Goal: Information Seeking & Learning: Learn about a topic

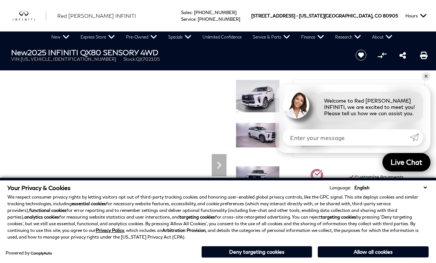
click at [263, 93] on img at bounding box center [258, 96] width 44 height 33
click at [428, 79] on link "✕" at bounding box center [426, 76] width 9 height 9
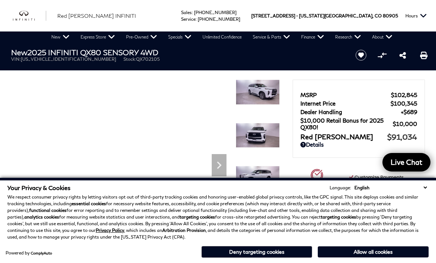
click at [269, 122] on div at bounding box center [258, 101] width 44 height 43
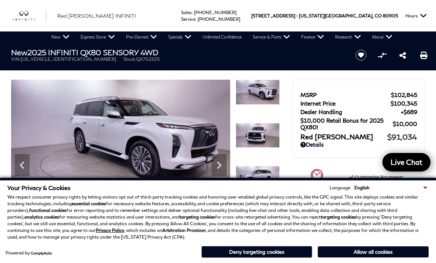
click at [182, 136] on img at bounding box center [120, 142] width 219 height 124
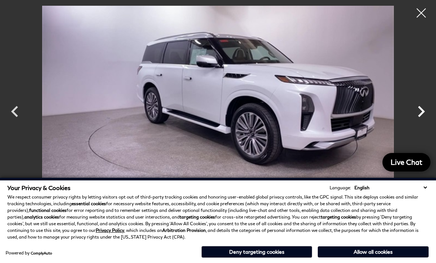
click at [415, 112] on icon "Next" at bounding box center [422, 111] width 22 height 22
click at [422, 111] on icon "Next" at bounding box center [422, 111] width 22 height 22
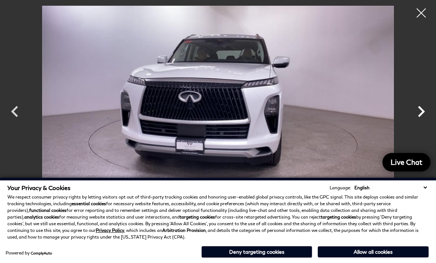
click at [422, 112] on icon "Next" at bounding box center [421, 111] width 7 height 11
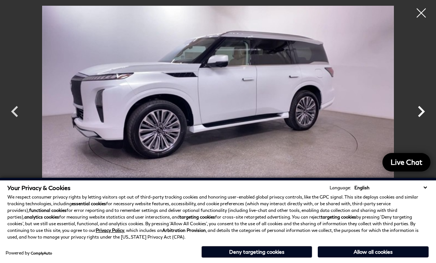
click at [419, 114] on icon "Next" at bounding box center [422, 111] width 22 height 22
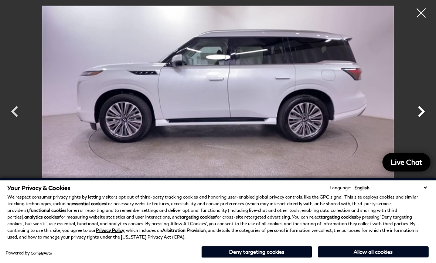
click at [421, 114] on icon "Next" at bounding box center [421, 111] width 7 height 11
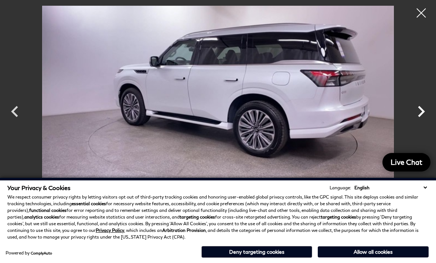
click at [420, 115] on icon "Next" at bounding box center [421, 111] width 7 height 11
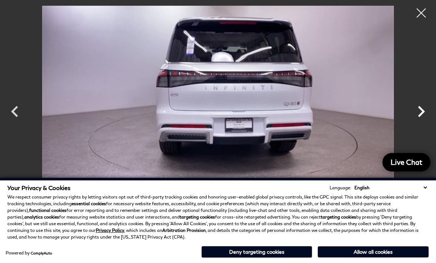
click at [420, 113] on icon "Next" at bounding box center [422, 111] width 22 height 22
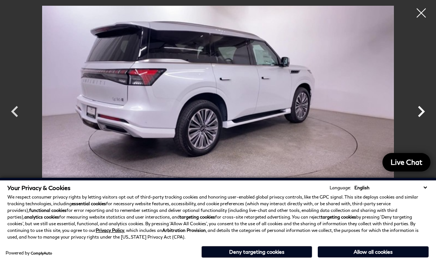
click at [421, 113] on icon "Next" at bounding box center [421, 111] width 7 height 11
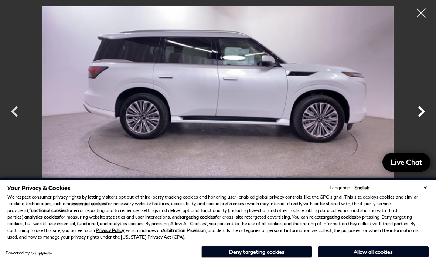
click at [419, 112] on icon "Next" at bounding box center [422, 111] width 22 height 22
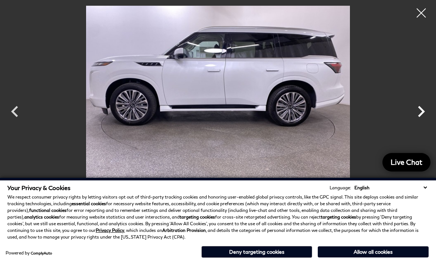
click at [420, 112] on icon "Next" at bounding box center [422, 111] width 22 height 22
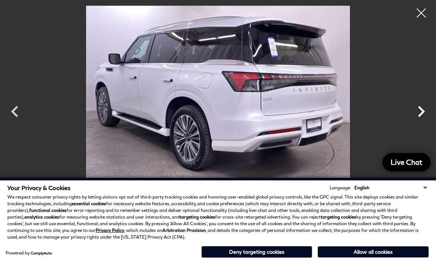
click at [419, 111] on icon "Next" at bounding box center [422, 111] width 22 height 22
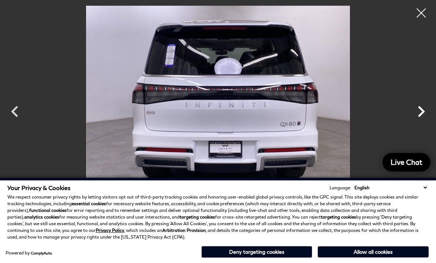
click at [421, 114] on icon "Next" at bounding box center [421, 111] width 7 height 11
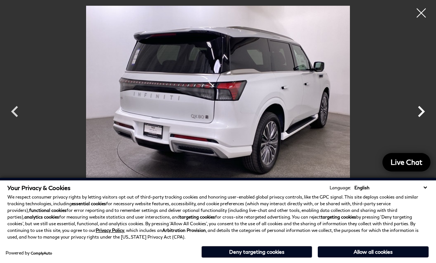
click at [422, 113] on icon "Next" at bounding box center [421, 111] width 7 height 11
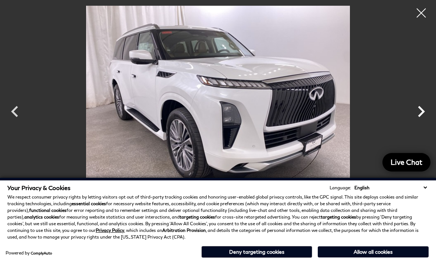
click at [418, 112] on icon "Next" at bounding box center [422, 111] width 22 height 22
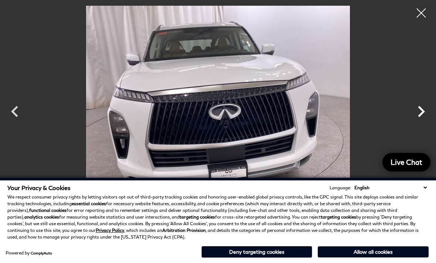
click at [419, 116] on icon "Next" at bounding box center [421, 111] width 7 height 11
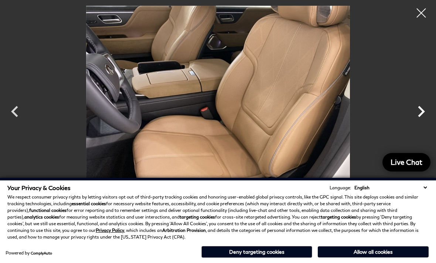
click at [423, 114] on icon "Next" at bounding box center [422, 111] width 22 height 22
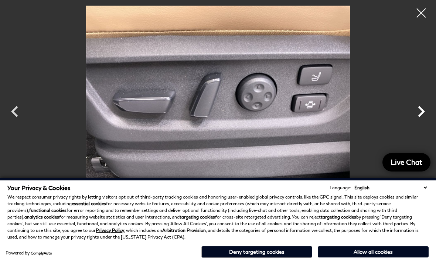
click at [422, 114] on icon "Next" at bounding box center [421, 111] width 7 height 11
